Goal: Task Accomplishment & Management: Manage account settings

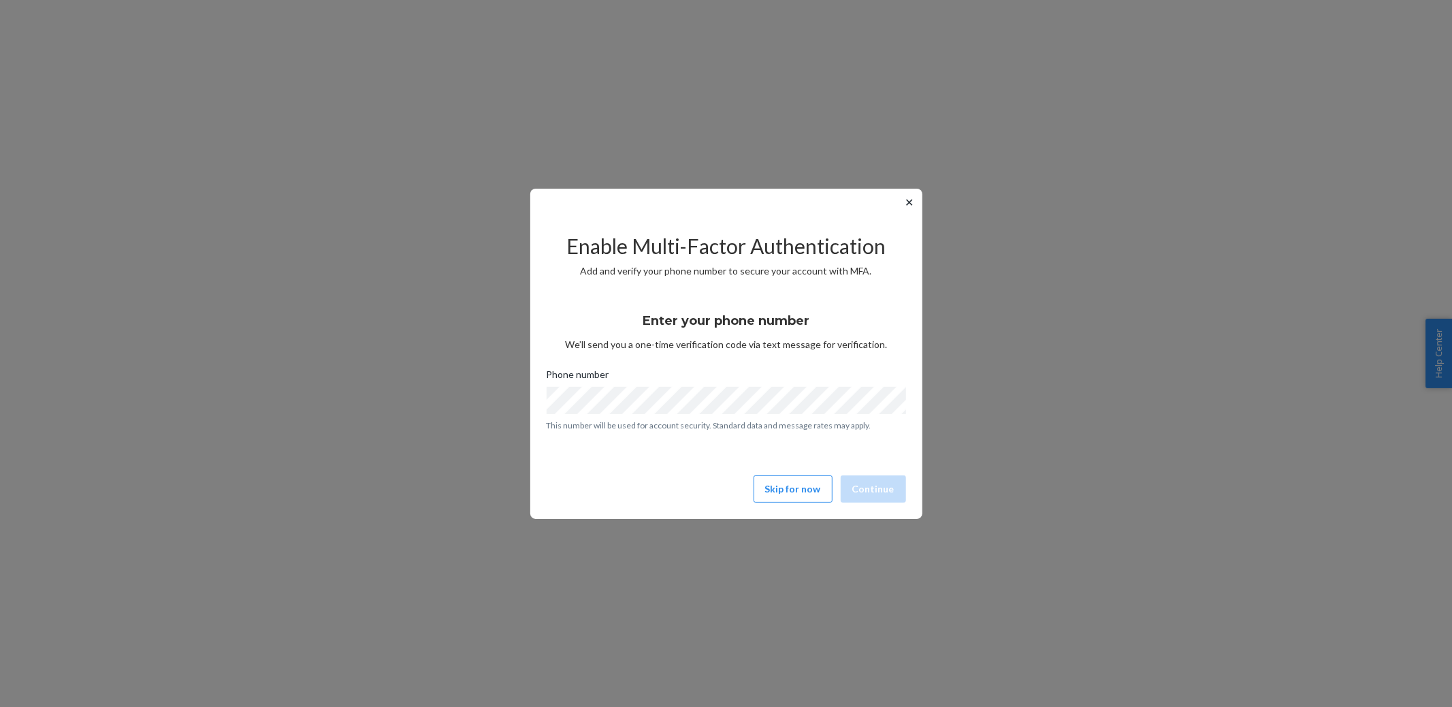
click at [910, 197] on button "✕" at bounding box center [910, 202] width 14 height 16
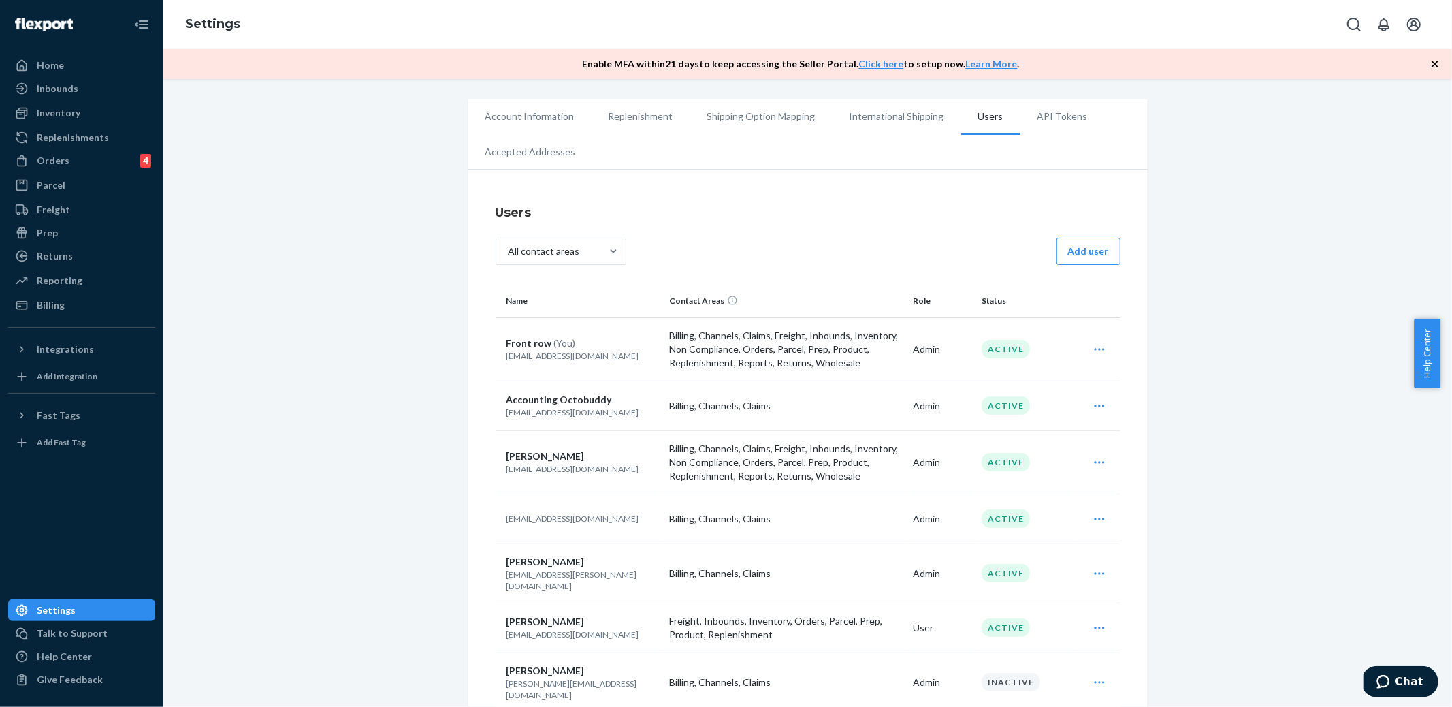
click at [730, 166] on ul "Account Information Replenishment Shipping Option Mapping International Shippin…" at bounding box center [807, 134] width 679 height 70
click at [632, 31] on div "Settings" at bounding box center [807, 24] width 1289 height 49
click at [853, 26] on div "Settings" at bounding box center [807, 24] width 1289 height 49
click at [70, 116] on div "Inventory" at bounding box center [59, 113] width 44 height 14
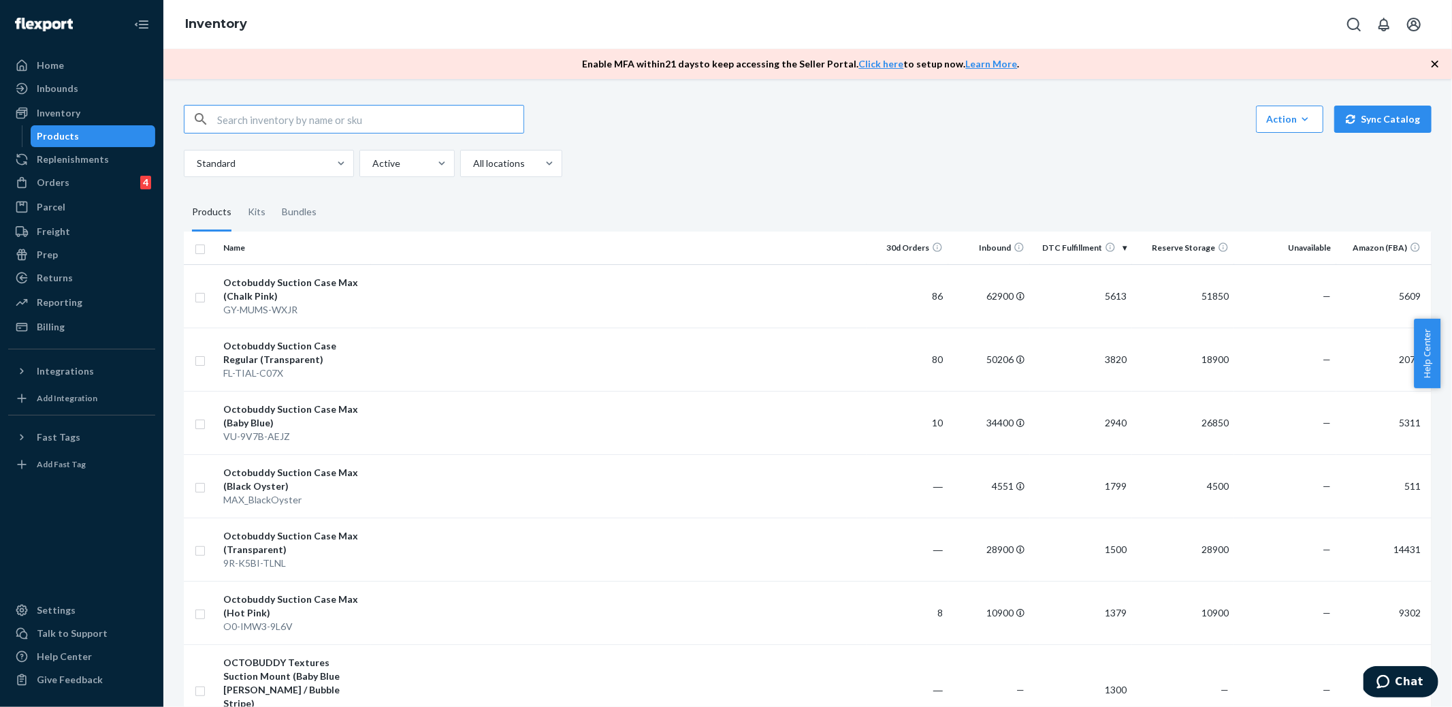
click at [343, 116] on input "text" at bounding box center [370, 119] width 306 height 27
type input "texture"
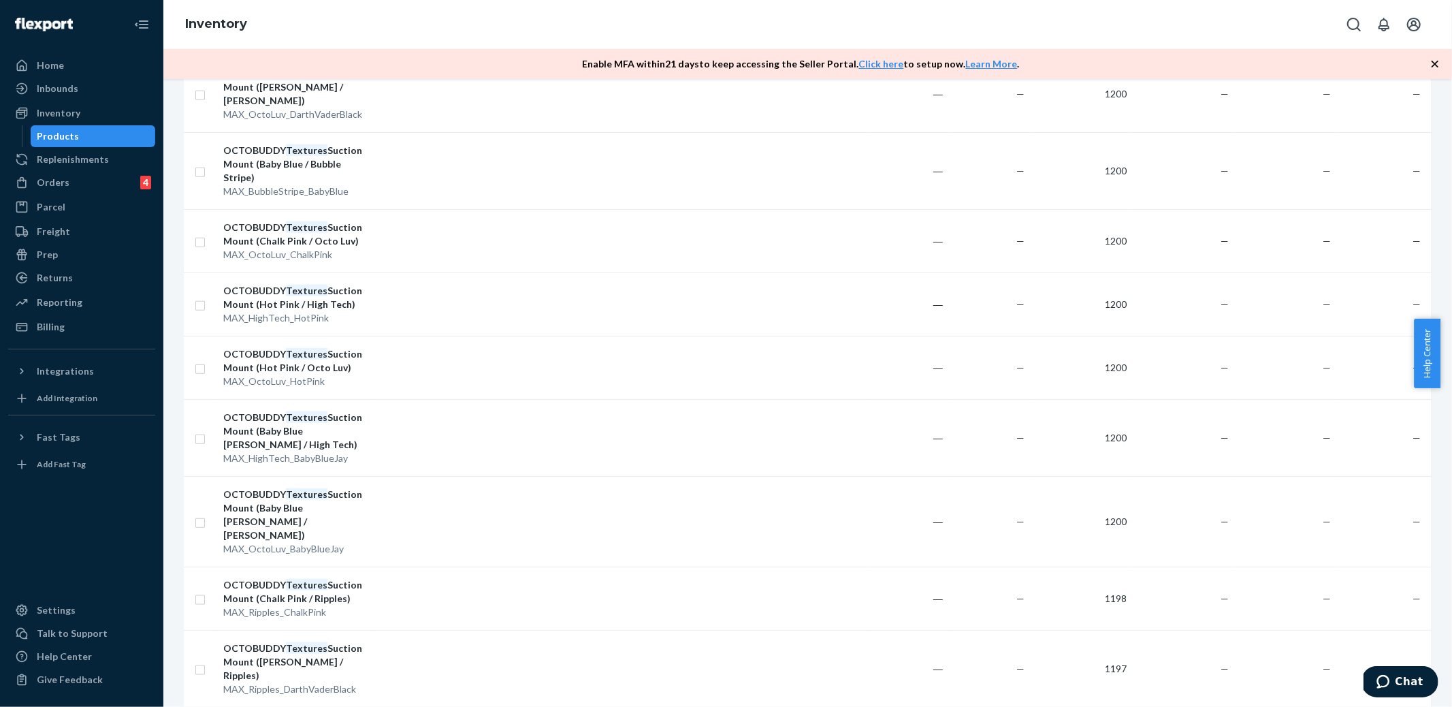
scroll to position [1130, 0]
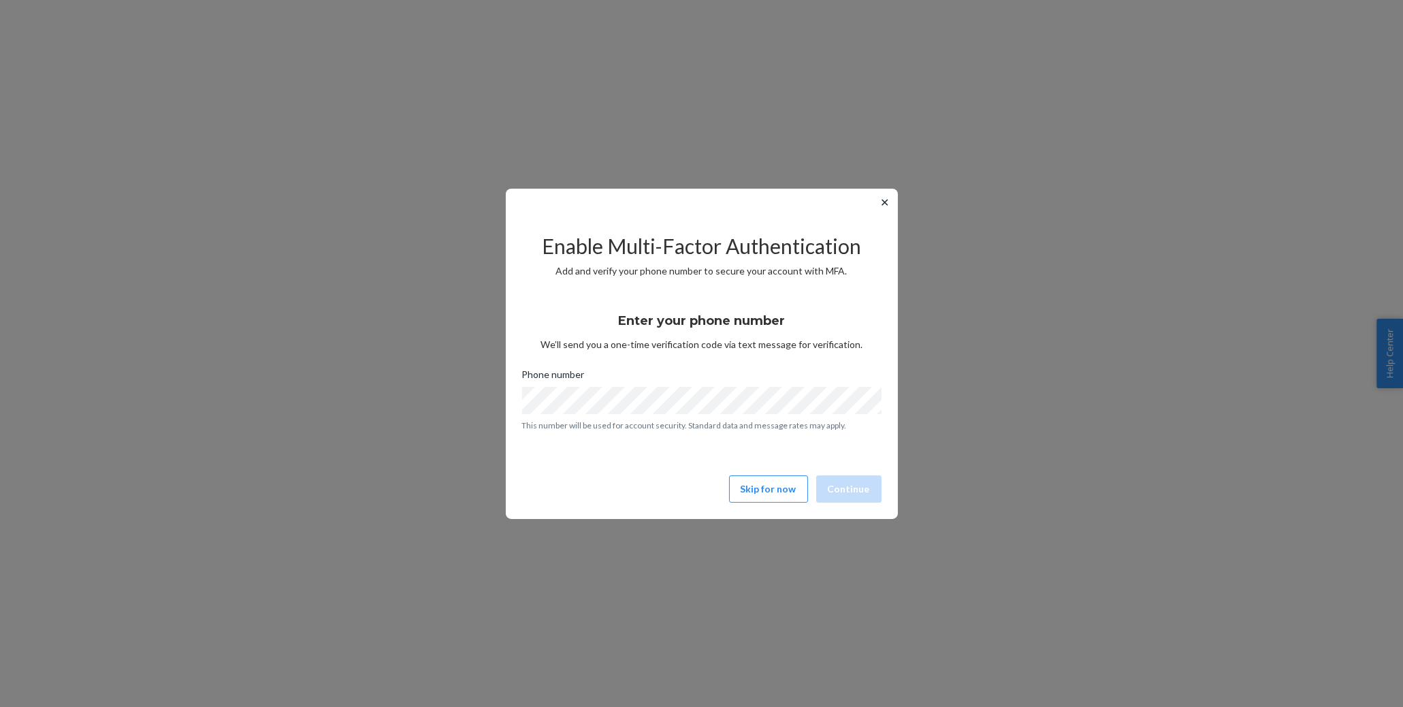
click at [889, 194] on button "✕" at bounding box center [885, 202] width 14 height 16
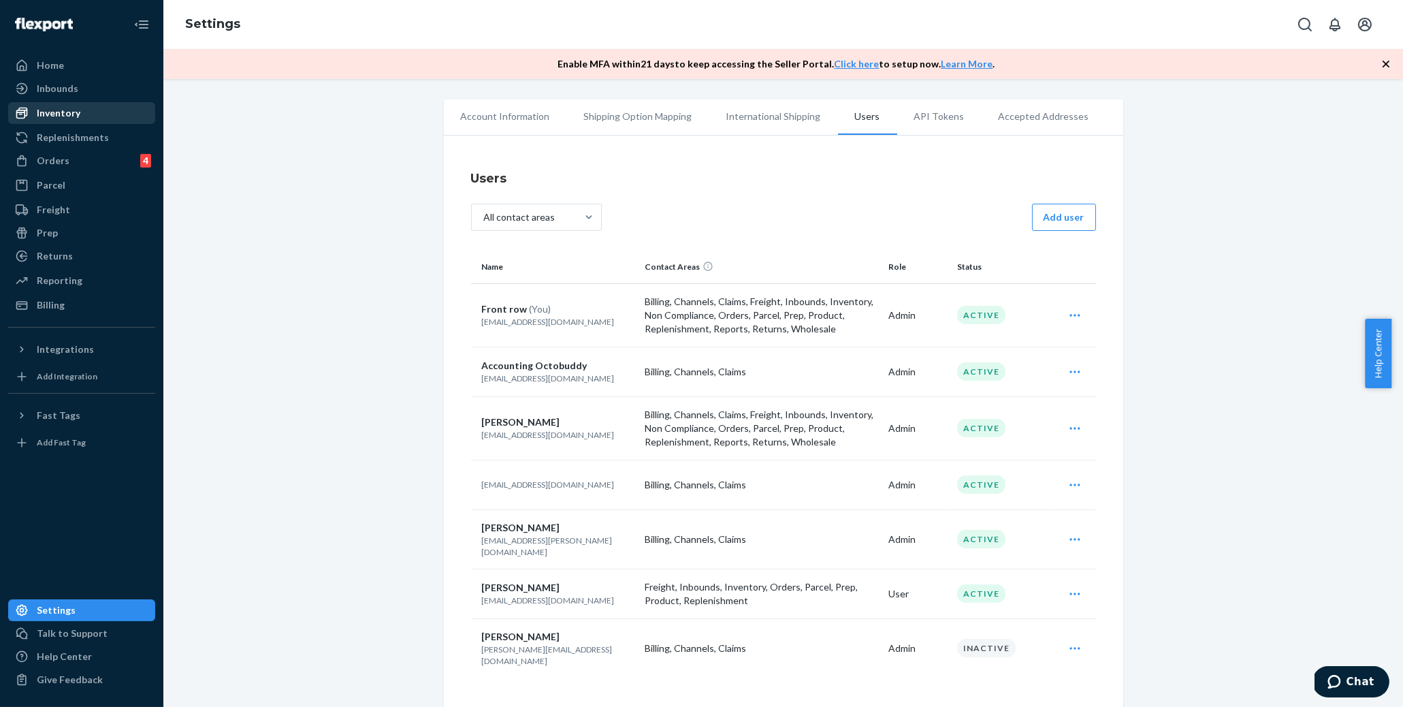
click at [76, 121] on div "Inventory" at bounding box center [82, 112] width 144 height 19
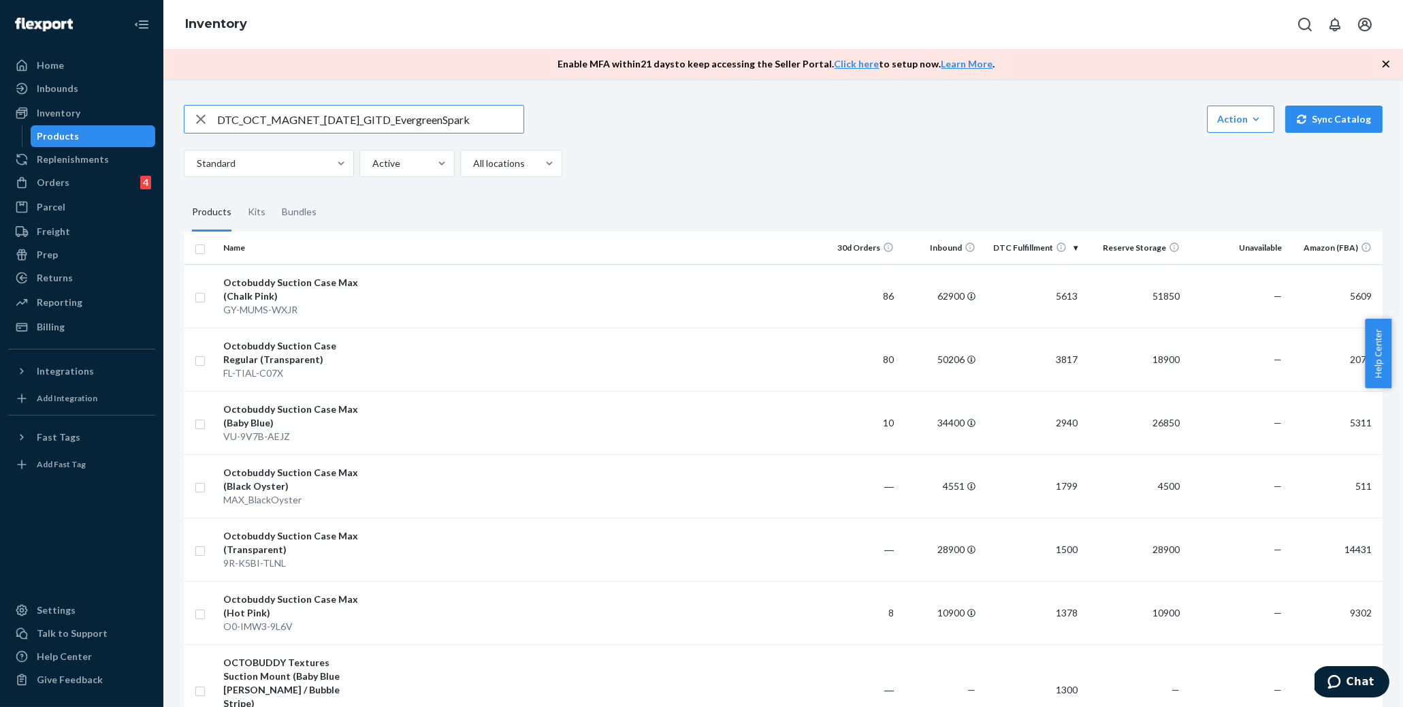
type input "DTC_OCT_MAGNET_Halloween_GITD_EvergreenSpark"
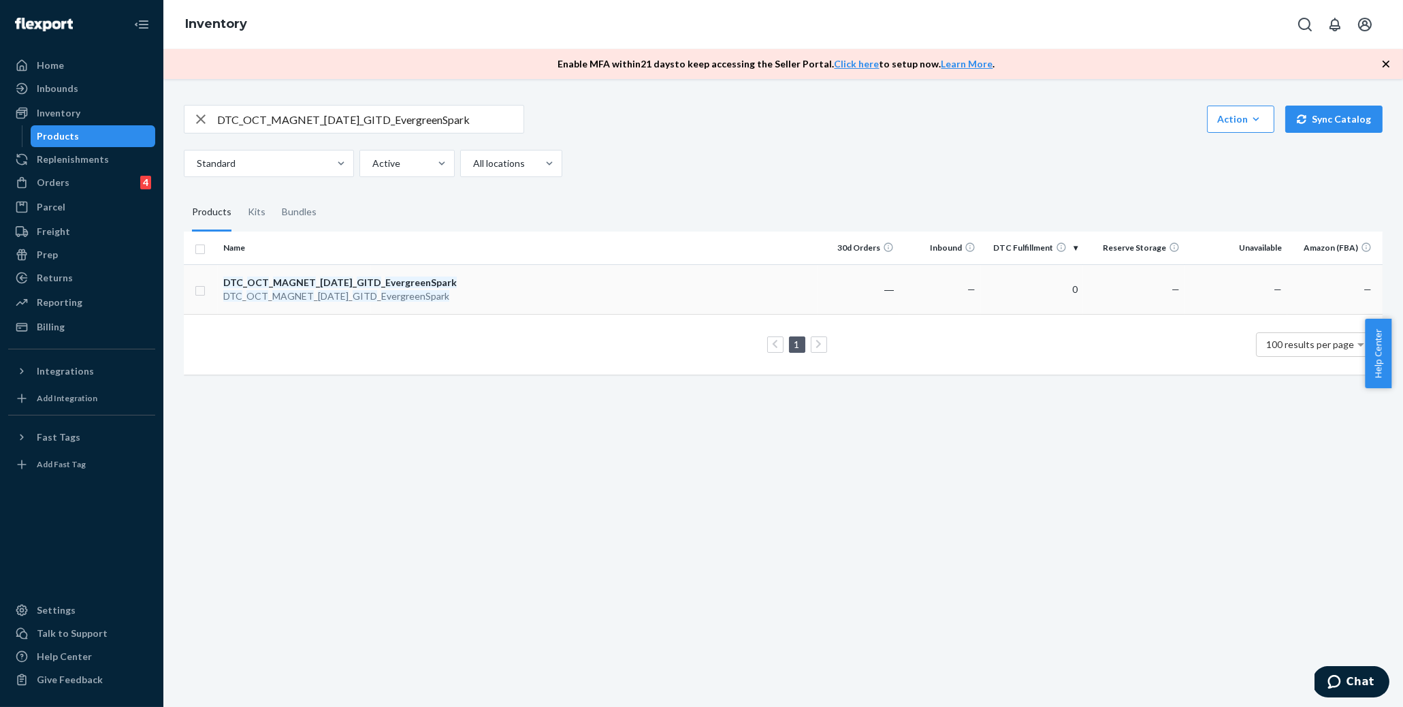
click at [389, 287] on td at bounding box center [594, 289] width 447 height 50
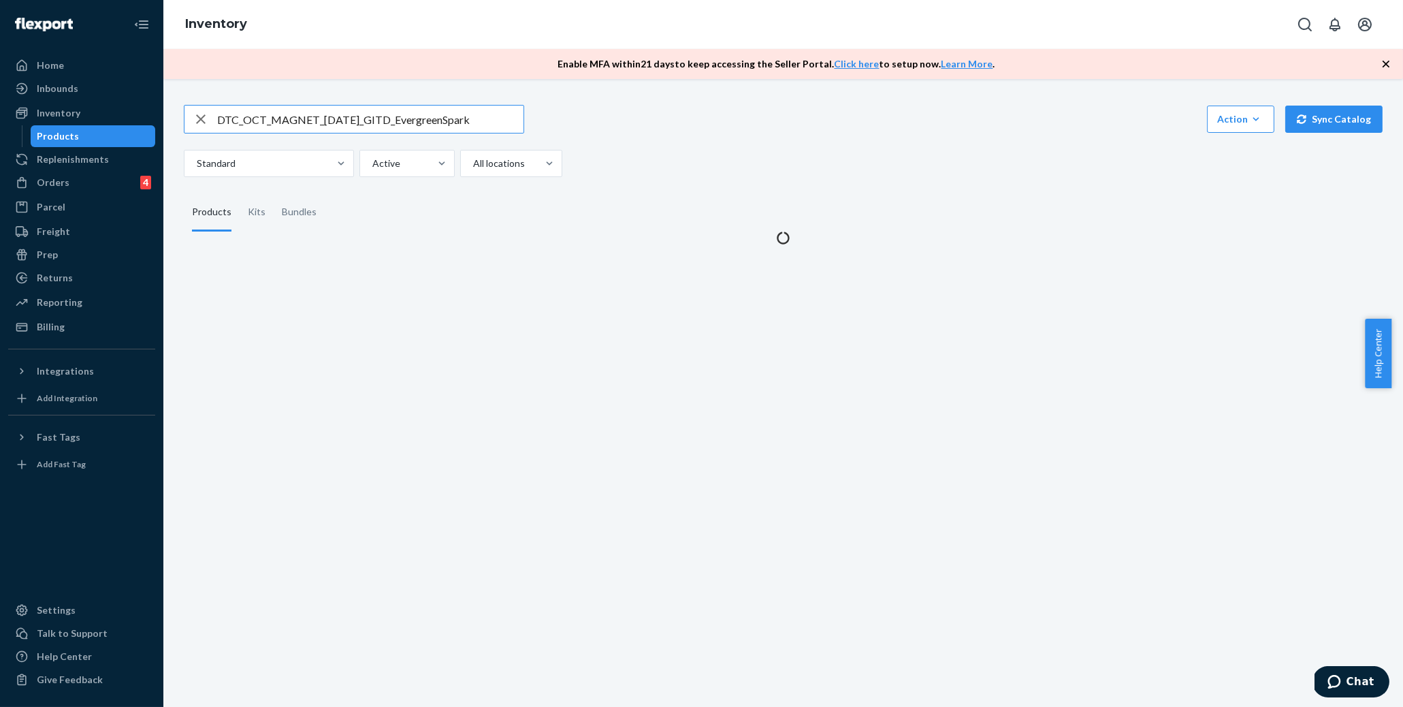
click at [288, 113] on input "DTC_OCT_MAGNET_Halloween_GITD_EvergreenSpark" at bounding box center [370, 119] width 306 height 27
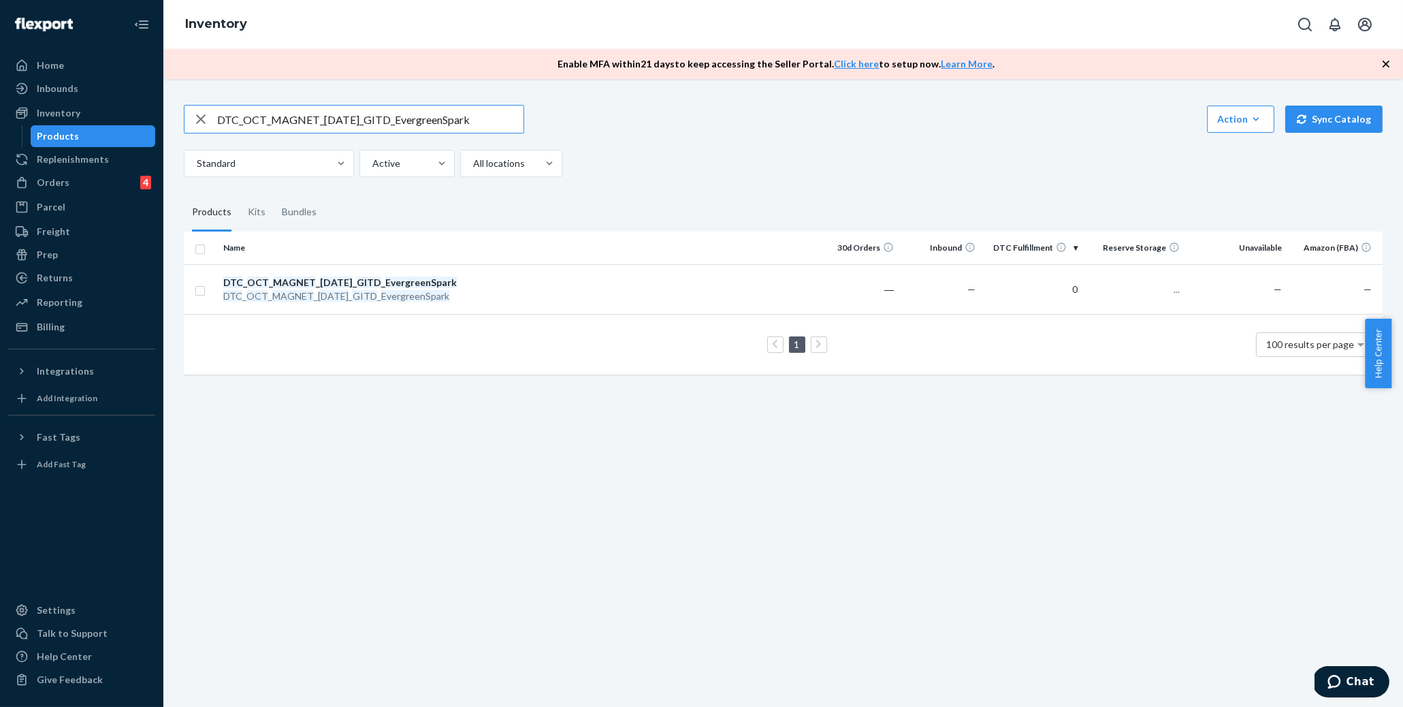
click at [288, 113] on input "DTC_OCT_MAGNET_Halloween_GITD_EvergreenSpark" at bounding box center [370, 119] width 306 height 27
click at [330, 118] on input "DTC_OCT_MAGNET_Halloween_GITD_InferoOrange" at bounding box center [370, 119] width 306 height 27
paste input "X_Halloween_GITD_WitchlightPurpl"
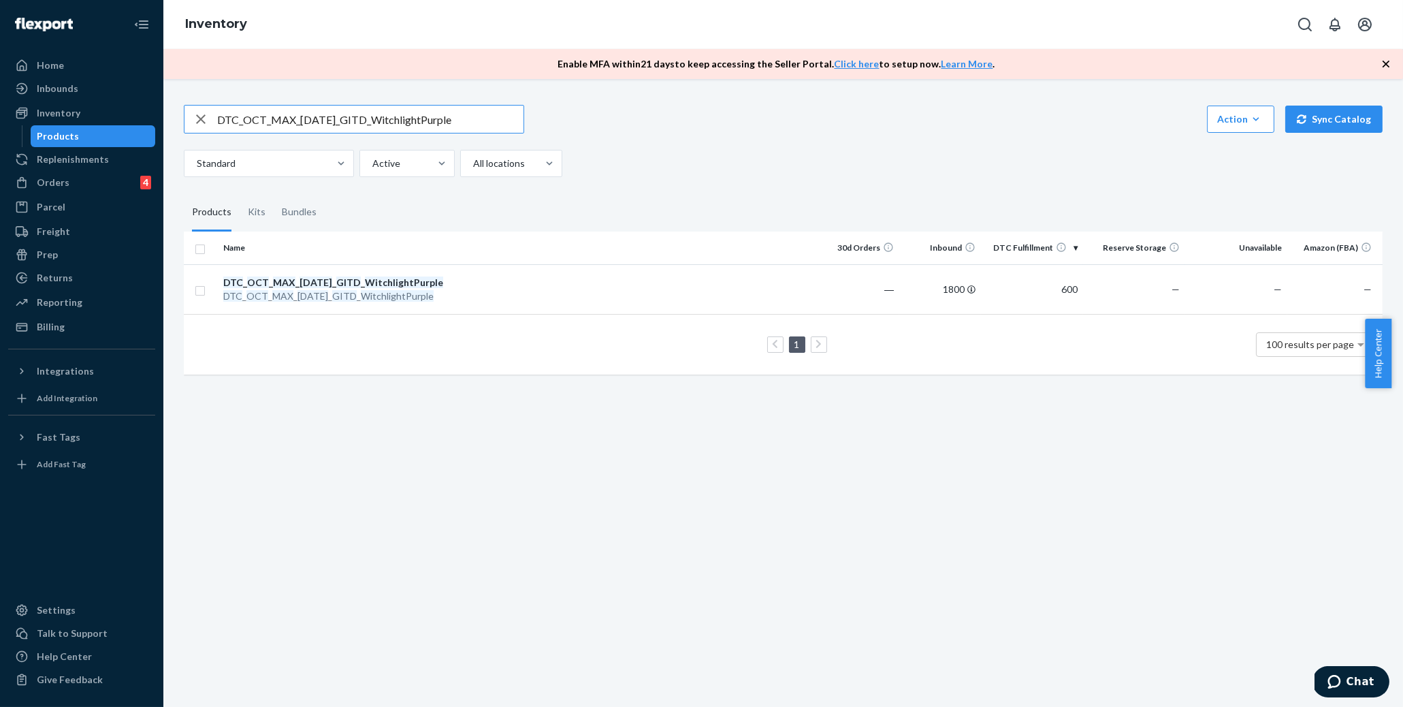
click at [314, 115] on input "DTC_OCT_MAX_[DATE]_GITD_WitchlightPurple" at bounding box center [370, 119] width 306 height 27
paste input "REGULAR_Black Oyster"
type input "DTC_OCT_REGULAR_Black Oyster"
